Goal: Transaction & Acquisition: Purchase product/service

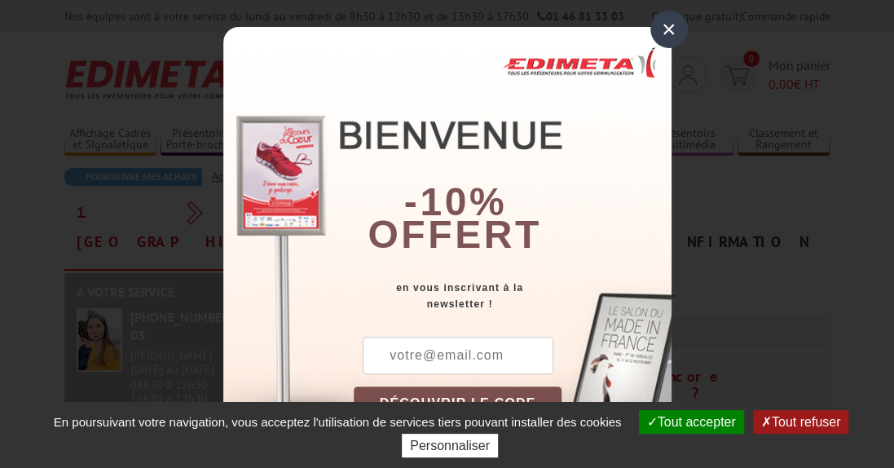
click at [660, 29] on div "×" at bounding box center [668, 29] width 37 height 37
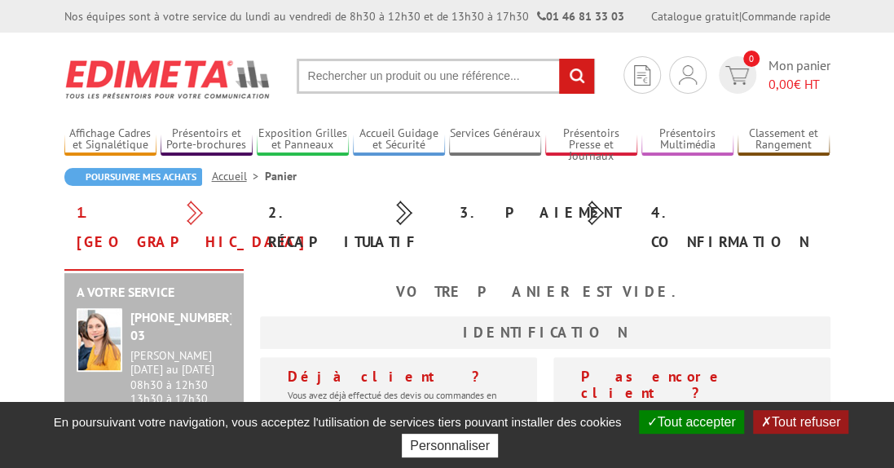
click at [686, 426] on button "Tout accepter" at bounding box center [691, 422] width 105 height 24
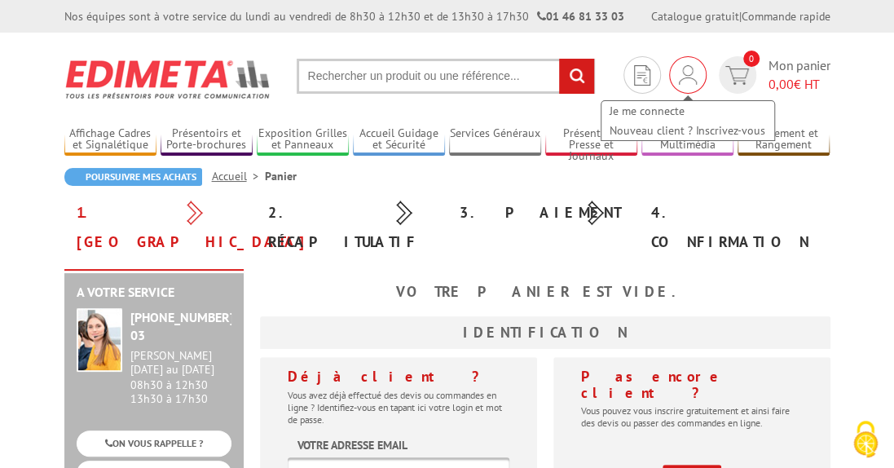
click at [697, 81] on div "Je me connecte Nouveau client ? Inscrivez-vous" at bounding box center [687, 74] width 37 height 37
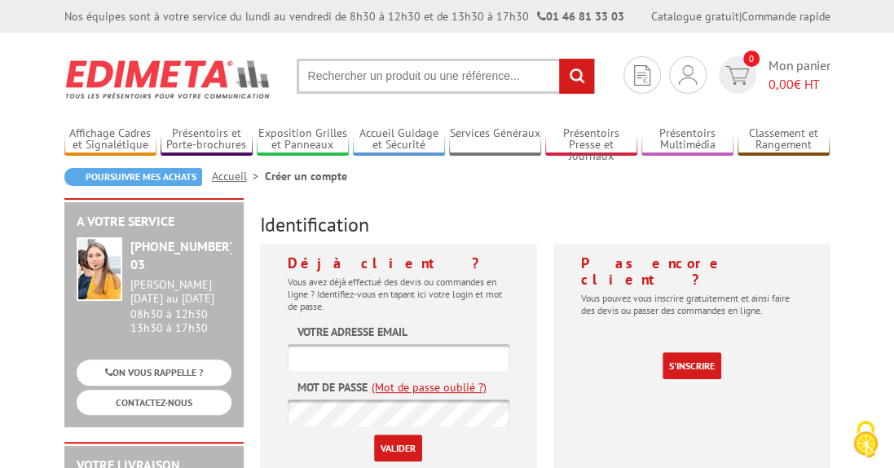
click at [476, 354] on input "text" at bounding box center [399, 357] width 222 height 27
type input "culture@fontenay-aux-roses.fr"
click at [374, 434] on input "Valider" at bounding box center [398, 447] width 48 height 27
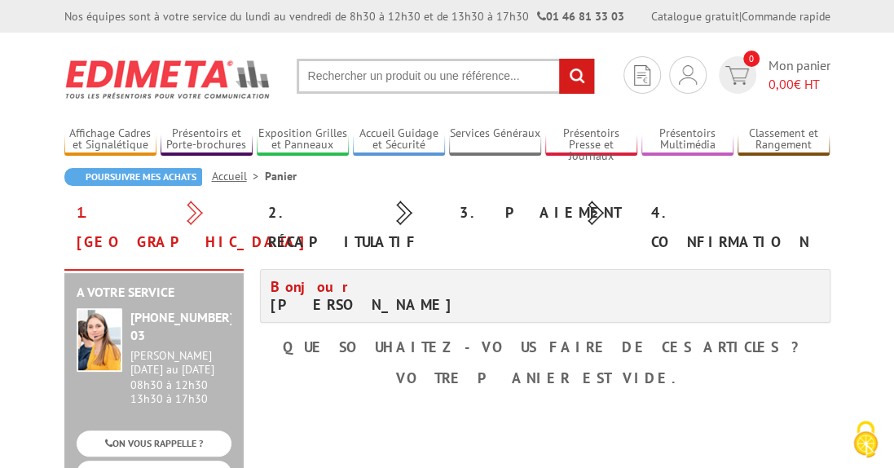
click at [436, 306] on div "Bonjour [PERSON_NAME] Que souhaitez-vous faire de ces articles ? Votre panier e…" at bounding box center [545, 331] width 586 height 125
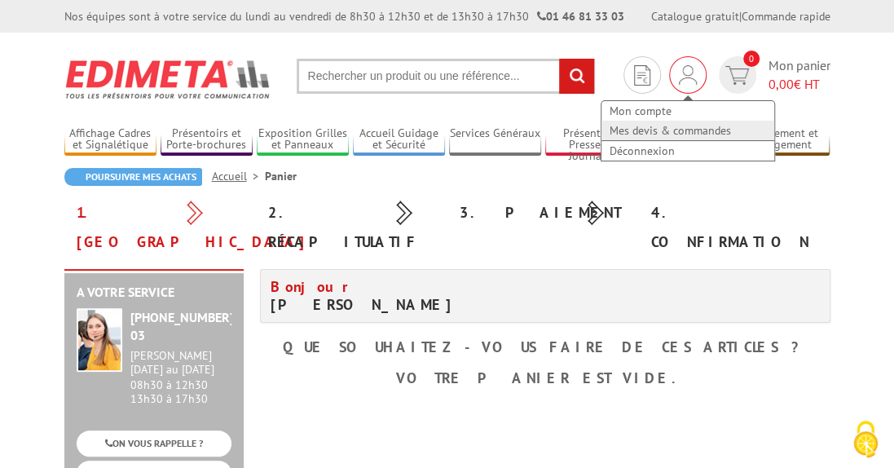
click at [662, 126] on link "Mes devis & commandes" at bounding box center [687, 131] width 173 height 20
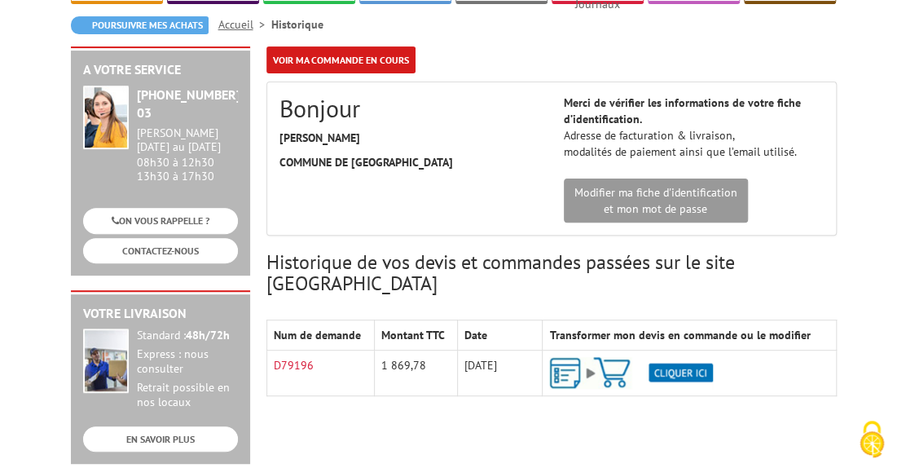
scroll to position [182, 0]
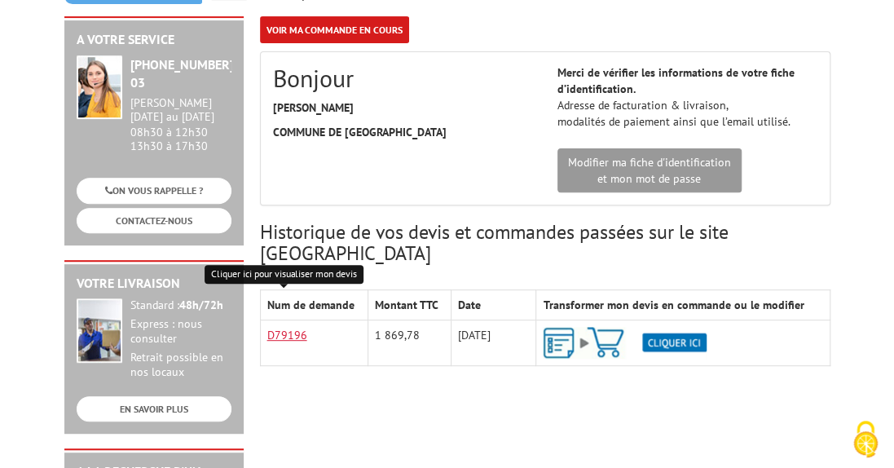
click at [287, 327] on link "D79196" at bounding box center [287, 334] width 40 height 15
click at [684, 327] on img at bounding box center [624, 343] width 164 height 32
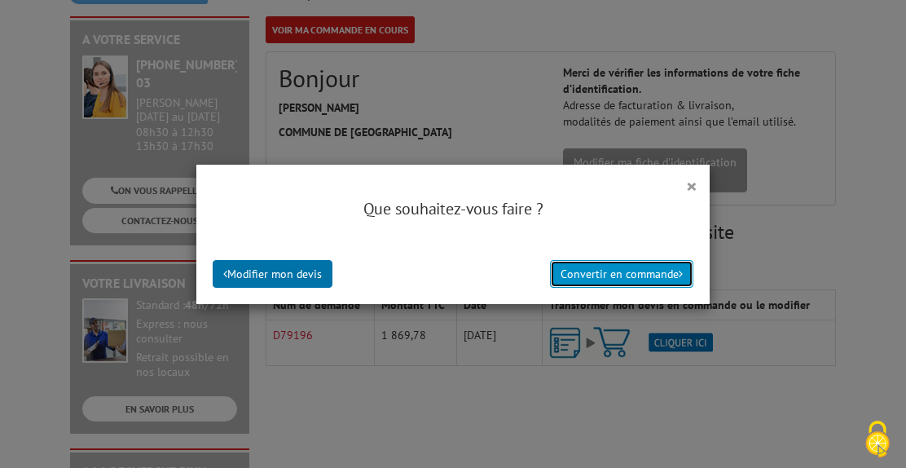
click at [643, 277] on button "Convertir en commande" at bounding box center [621, 274] width 143 height 28
